Goal: Check status: Check status

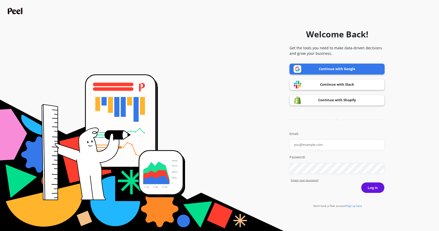
click at [340, 69] on link "Continue with Google" at bounding box center [337, 69] width 95 height 11
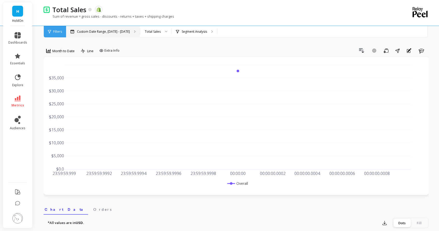
click at [114, 28] on div "Custom Date Range, Jan 15 - Jan 21" at bounding box center [103, 31] width 74 height 11
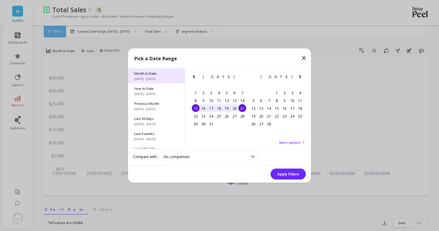
click at [163, 76] on div "Month to Date 9/1/2025 - 9/29/2025" at bounding box center [156, 75] width 57 height 15
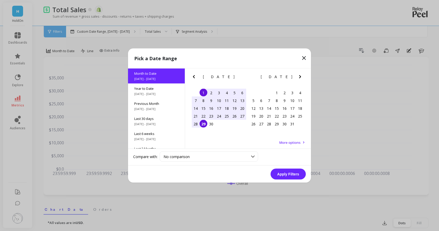
click at [204, 91] on div "1" at bounding box center [204, 93] width 8 height 8
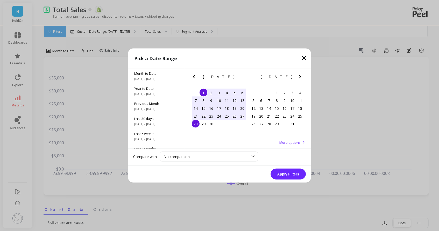
click at [198, 125] on div "28" at bounding box center [196, 124] width 8 height 8
click at [296, 173] on button "Apply Filters" at bounding box center [288, 174] width 35 height 11
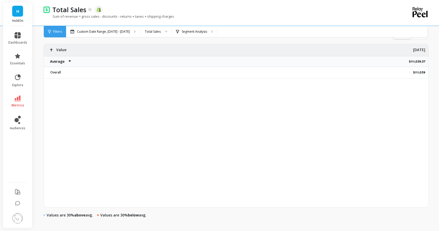
scroll to position [188, 0]
